Goal: Check status: Check status

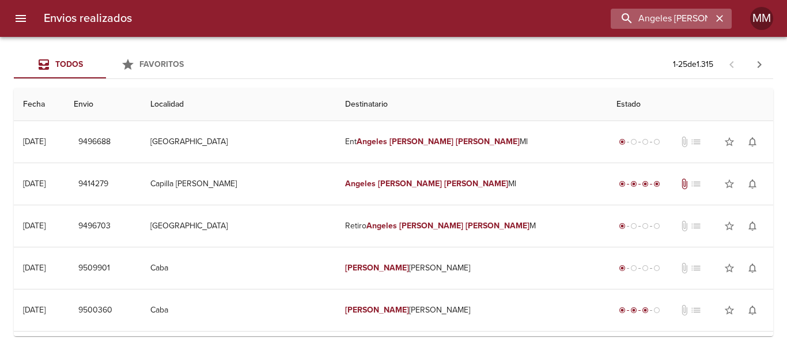
click at [718, 17] on icon "button" at bounding box center [720, 19] width 12 height 12
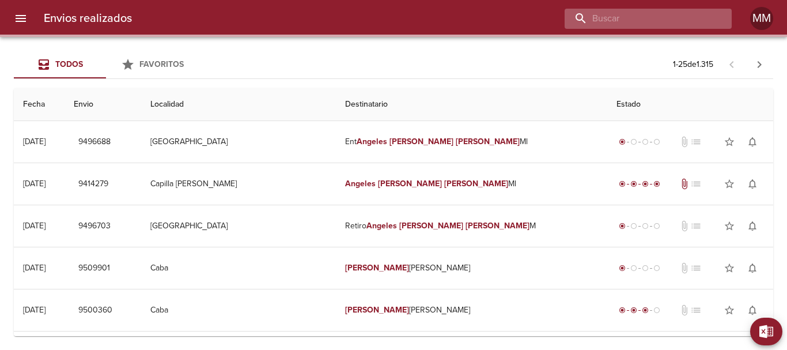
click at [682, 24] on input "buscar" at bounding box center [639, 19] width 148 height 20
paste input "[PERSON_NAME]"
type input "[PERSON_NAME]"
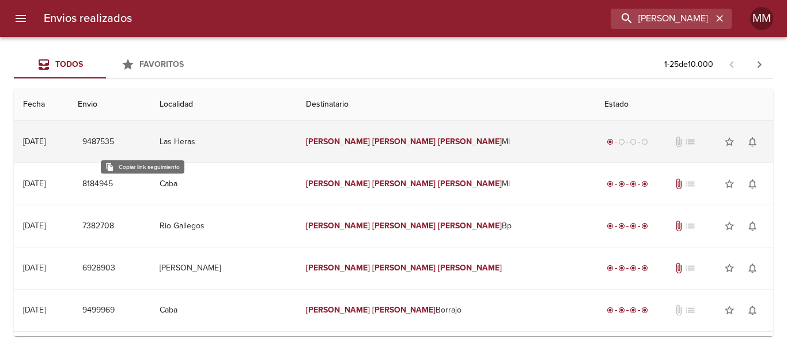
click at [114, 146] on span "9487535" at bounding box center [98, 142] width 32 height 14
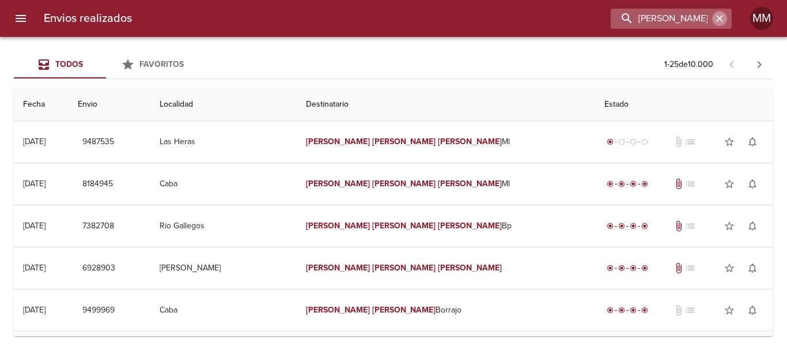
drag, startPoint x: 724, startPoint y: 21, endPoint x: 711, endPoint y: 21, distance: 13.3
click at [723, 21] on icon "button" at bounding box center [720, 19] width 12 height 12
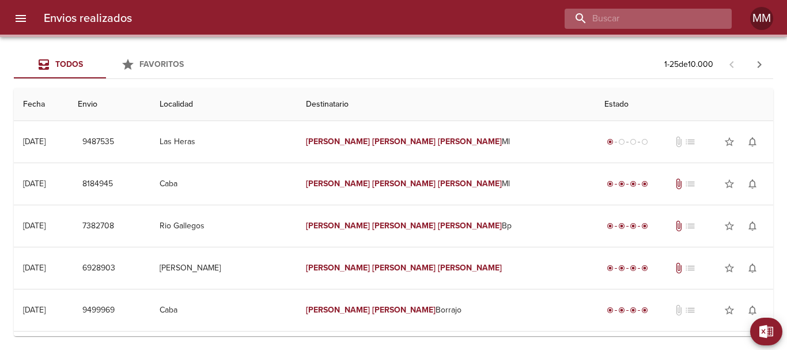
drag, startPoint x: 700, startPoint y: 19, endPoint x: 661, endPoint y: 24, distance: 40.0
click at [688, 22] on input "buscar" at bounding box center [639, 19] width 148 height 20
paste input "[PERSON_NAME] [PERSON_NAME]"
type input "[PERSON_NAME] [PERSON_NAME]"
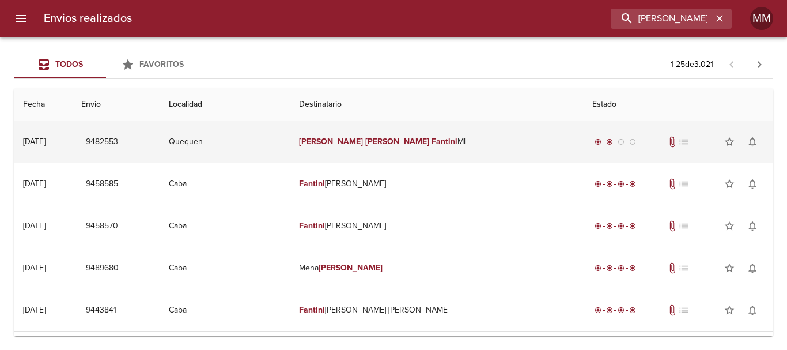
click at [118, 145] on span "9482553" at bounding box center [102, 142] width 32 height 14
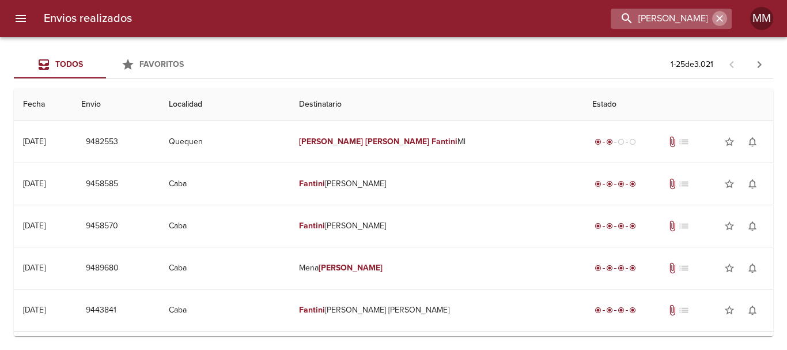
click at [721, 16] on icon "button" at bounding box center [720, 19] width 12 height 12
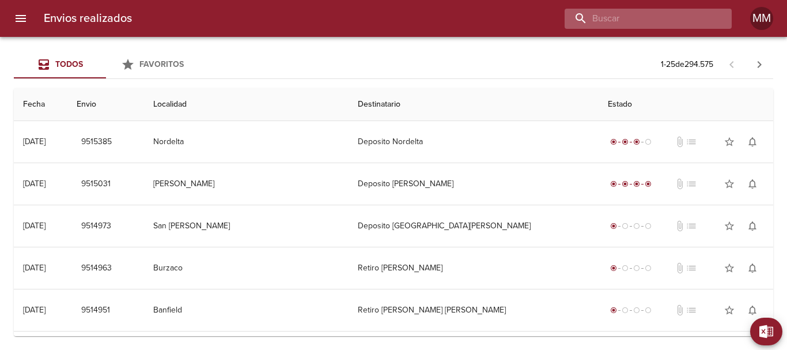
paste input "[PERSON_NAME] [PERSON_NAME]"
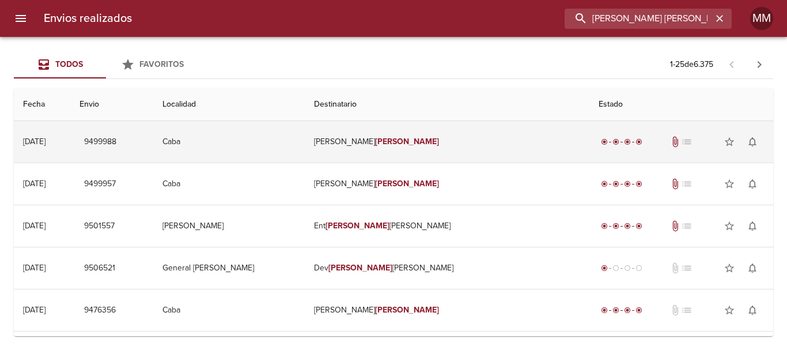
type input "[PERSON_NAME] [PERSON_NAME]"
